Goal: Task Accomplishment & Management: Use online tool/utility

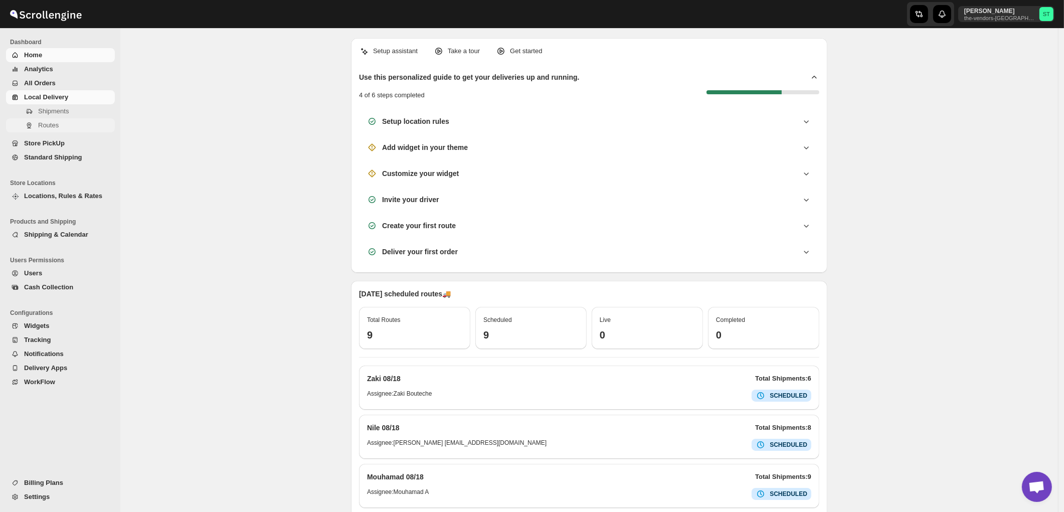
click at [50, 123] on span "Routes" at bounding box center [48, 125] width 21 height 8
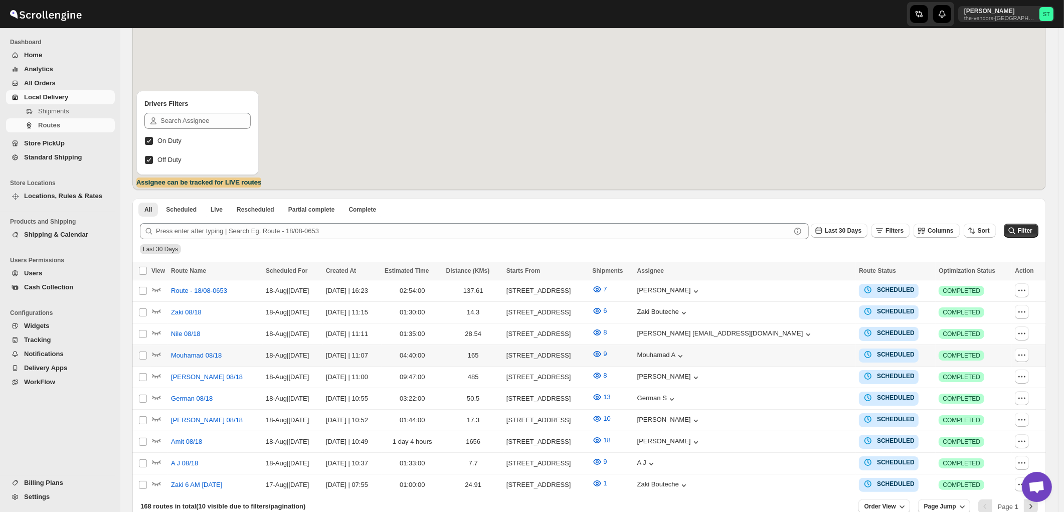
scroll to position [164, 0]
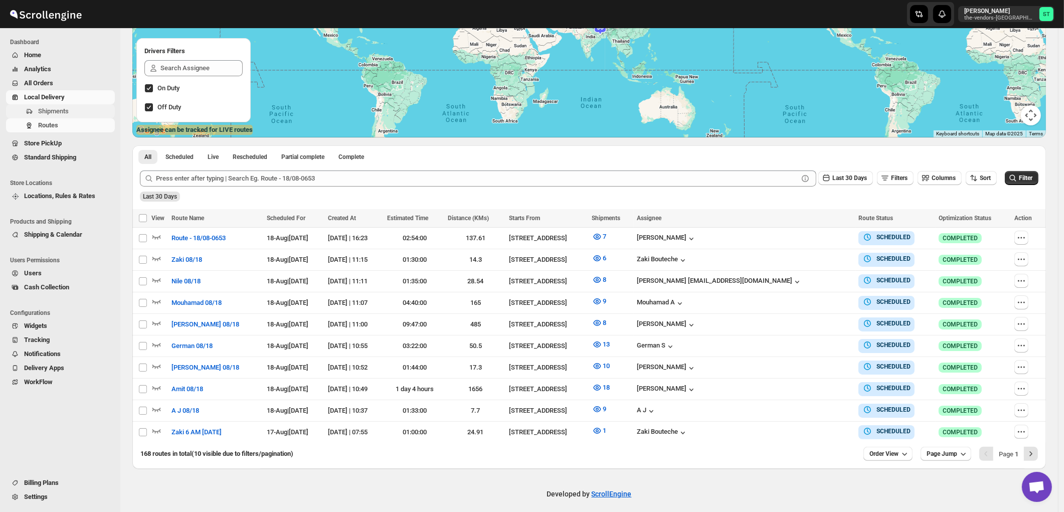
click at [50, 112] on span "Shipments" at bounding box center [53, 111] width 31 height 8
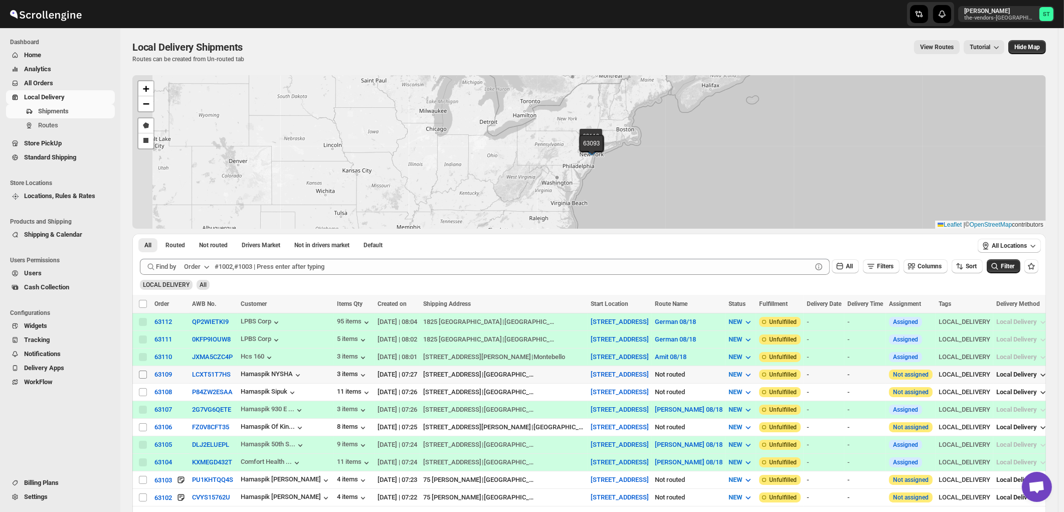
click at [143, 374] on input "Select shipment" at bounding box center [143, 374] width 8 height 8
checkbox input "true"
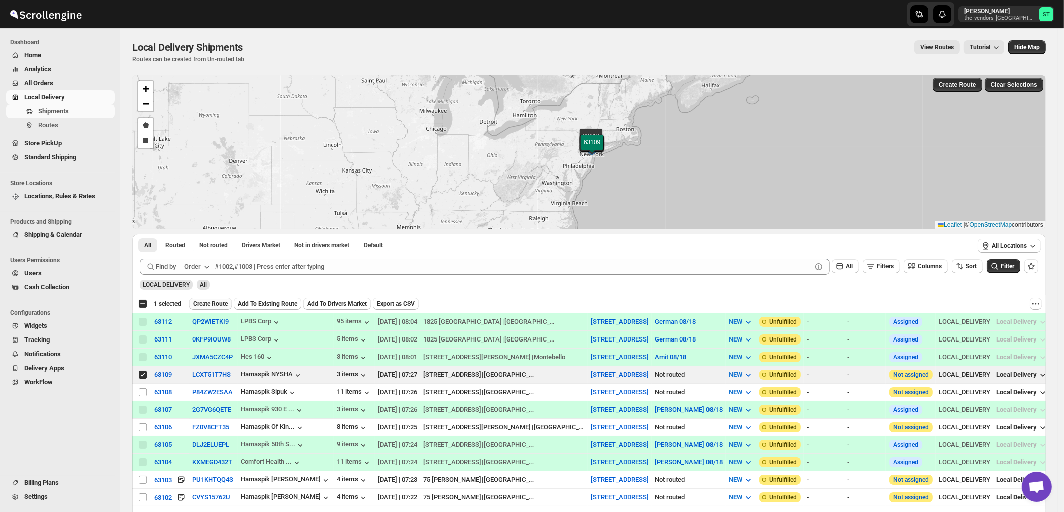
click at [215, 305] on span "Create Route" at bounding box center [210, 304] width 35 height 8
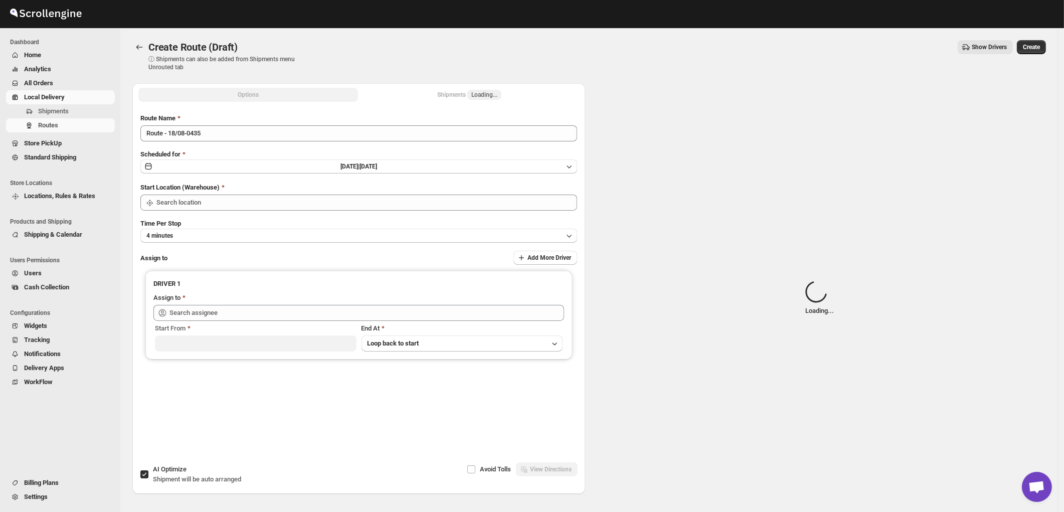
type input "[STREET_ADDRESS]"
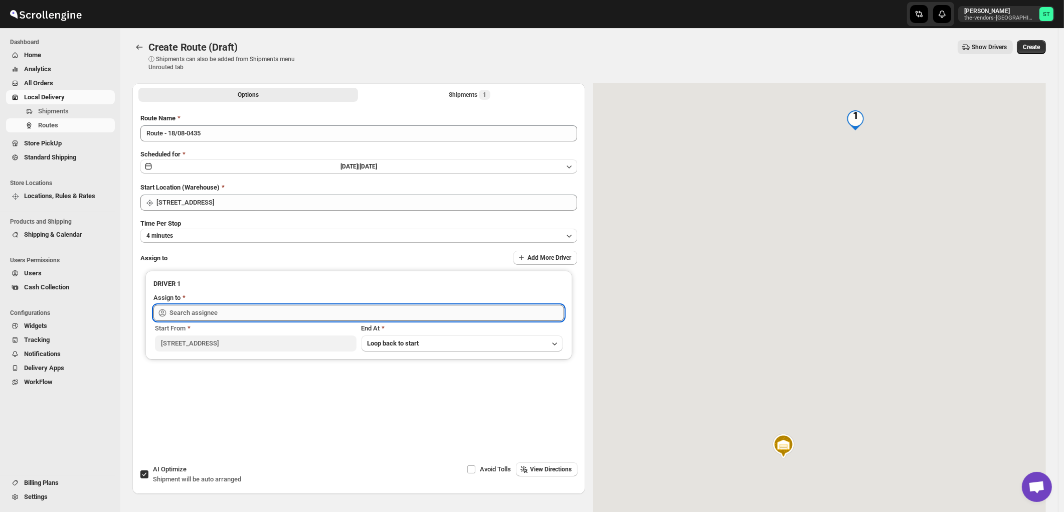
click at [219, 312] on input "text" at bounding box center [366, 313] width 394 height 16
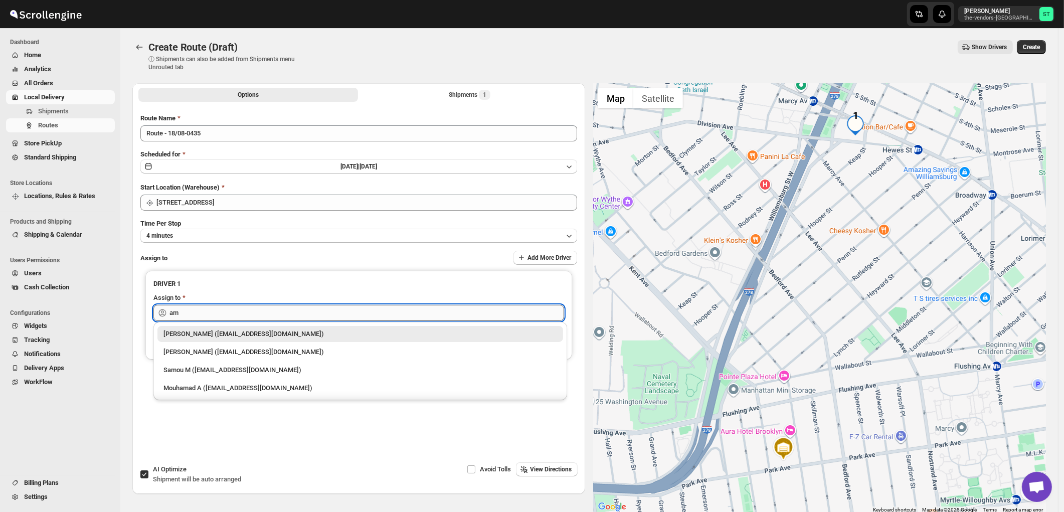
type input "ami"
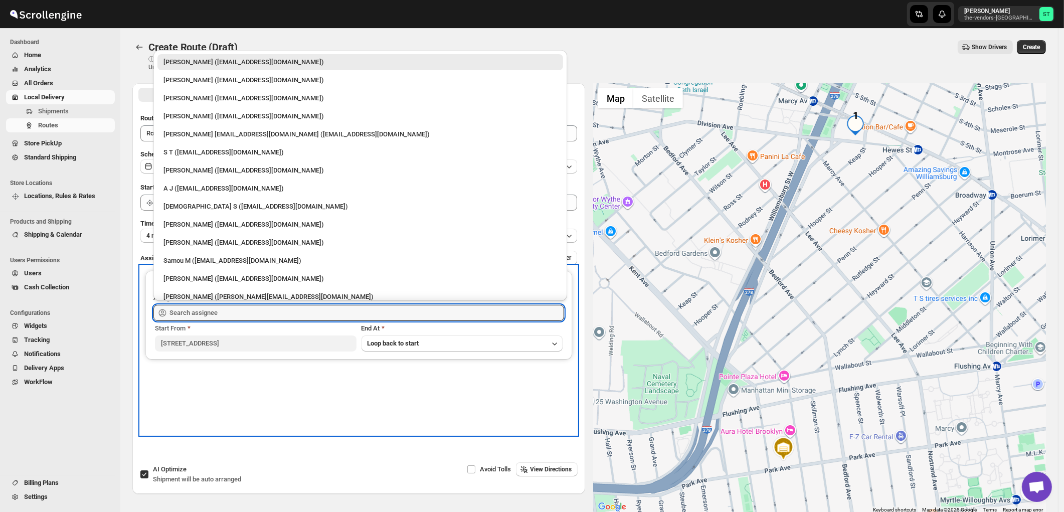
click at [321, 382] on div "DRIVER 1 Assign to Start From [STREET_ADDRESS][GEOGRAPHIC_DATA] back to start" at bounding box center [358, 350] width 437 height 169
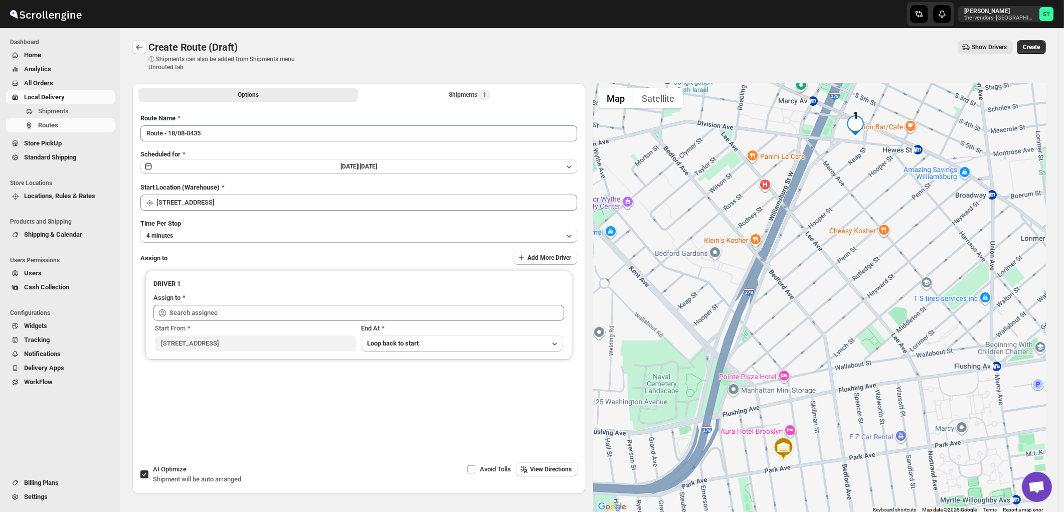
click at [134, 47] on icon "Routes" at bounding box center [139, 47] width 10 height 10
